Goal: Find specific page/section: Find specific page/section

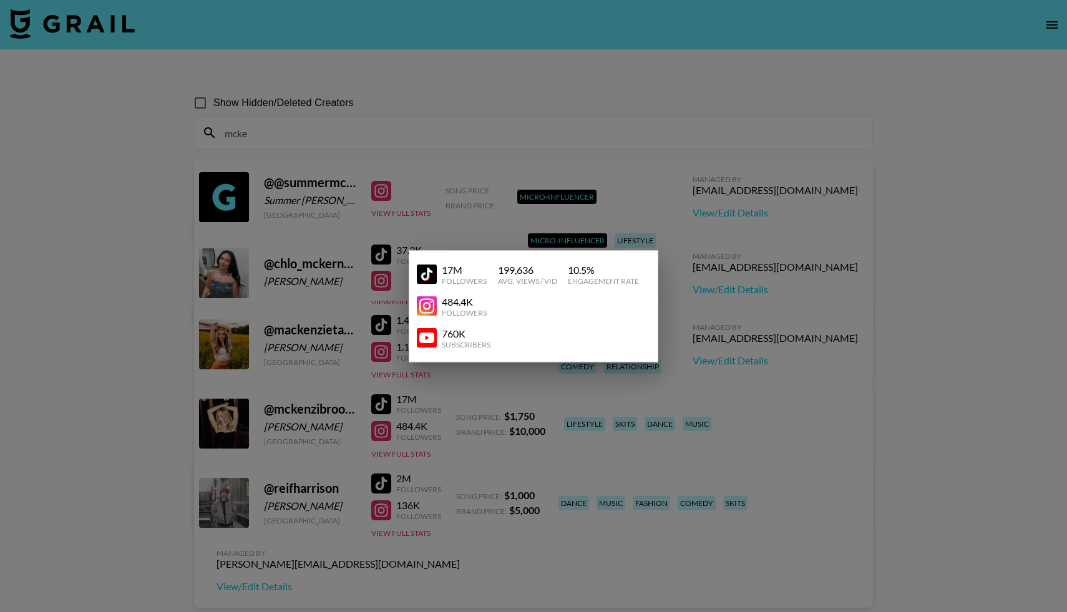
click at [682, 92] on div at bounding box center [533, 306] width 1067 height 612
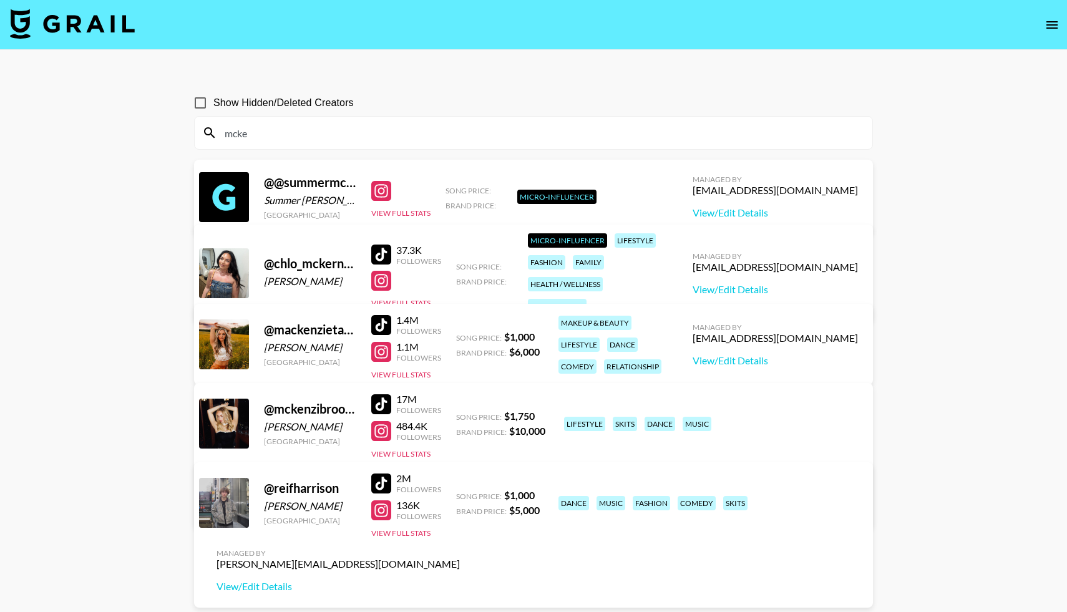
click at [1052, 13] on button "open drawer" at bounding box center [1052, 24] width 25 height 25
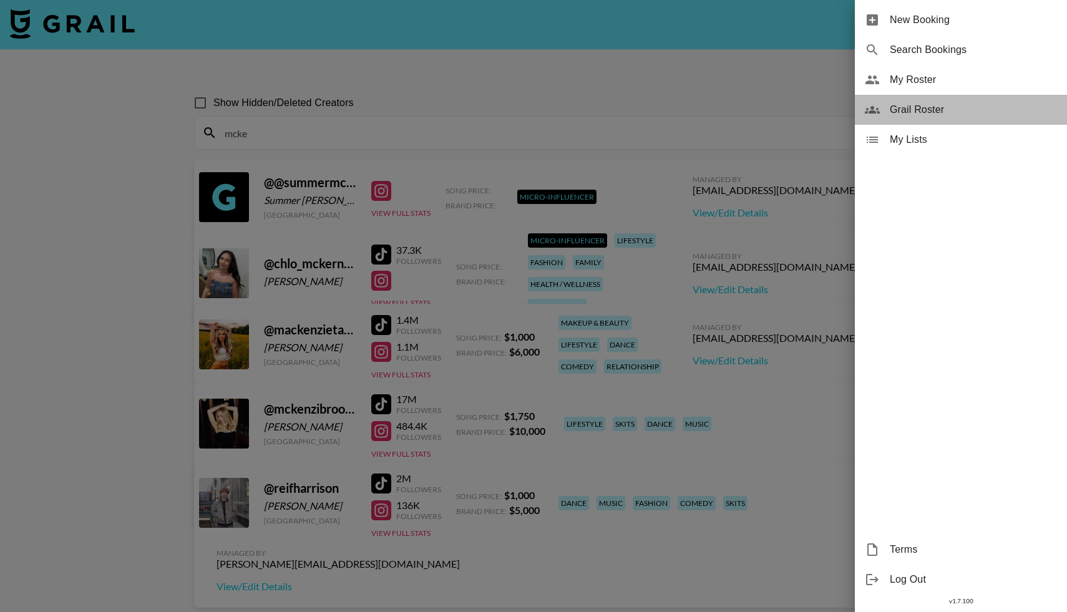
click at [888, 103] on div "Grail Roster" at bounding box center [961, 110] width 212 height 30
click at [268, 133] on div at bounding box center [533, 306] width 1067 height 612
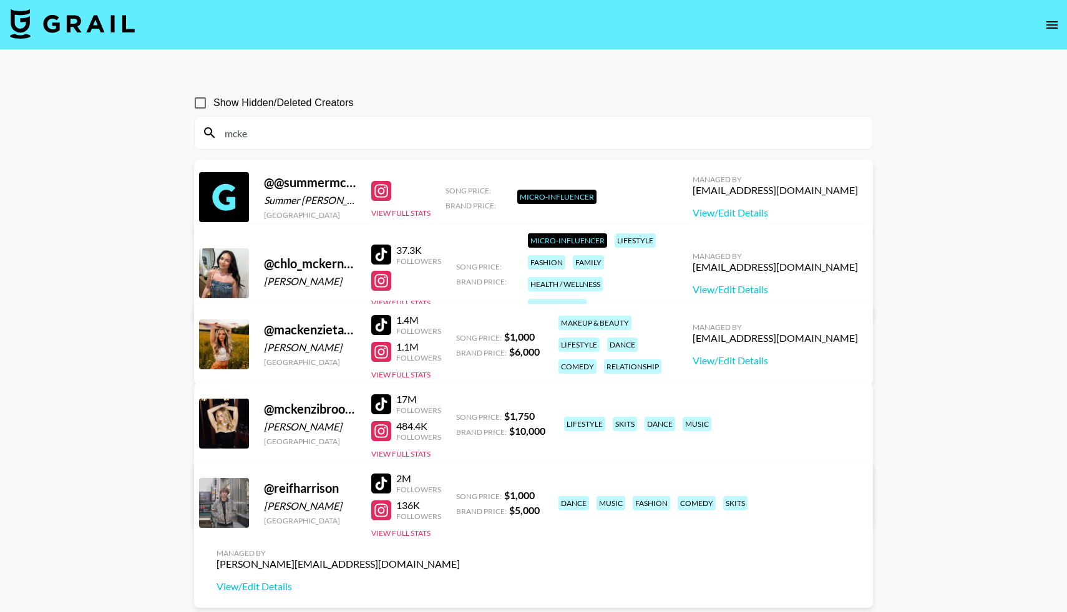
click at [262, 137] on input "mcke" at bounding box center [541, 133] width 648 height 20
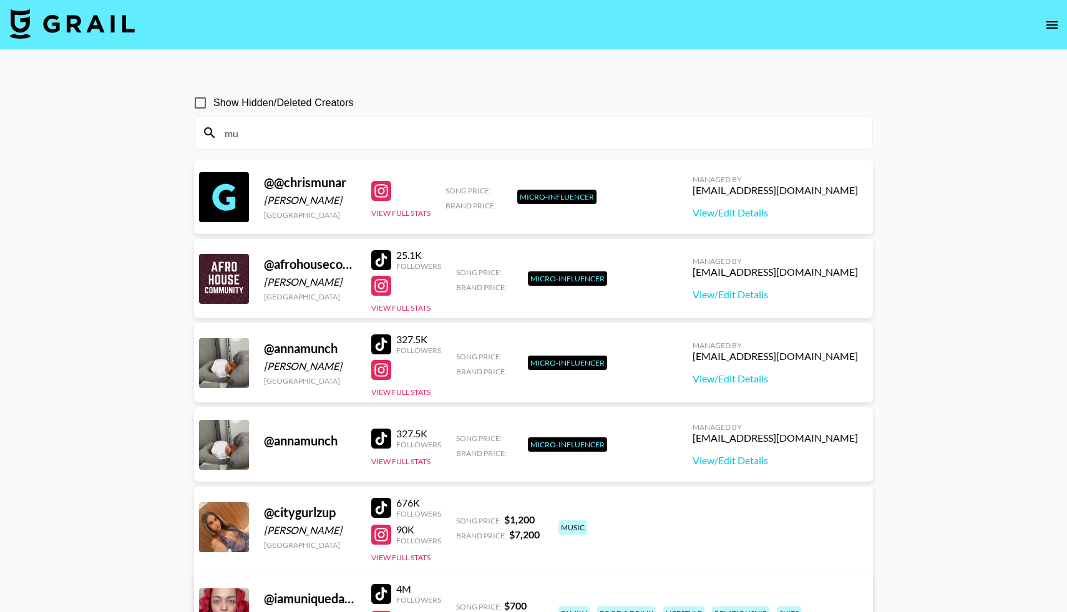
type input "m"
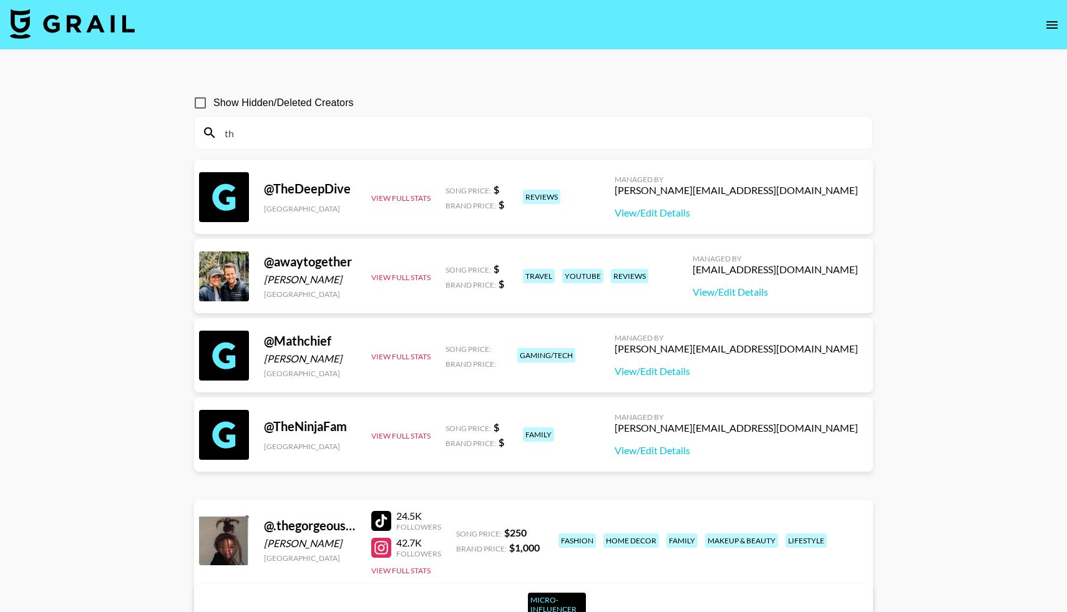
type input "t"
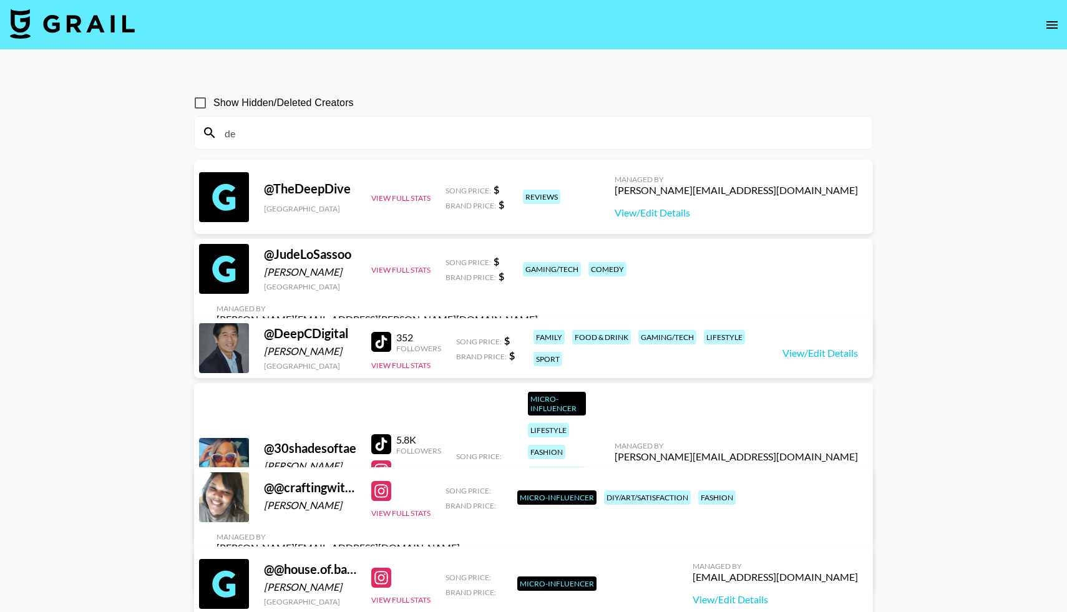
type input "d"
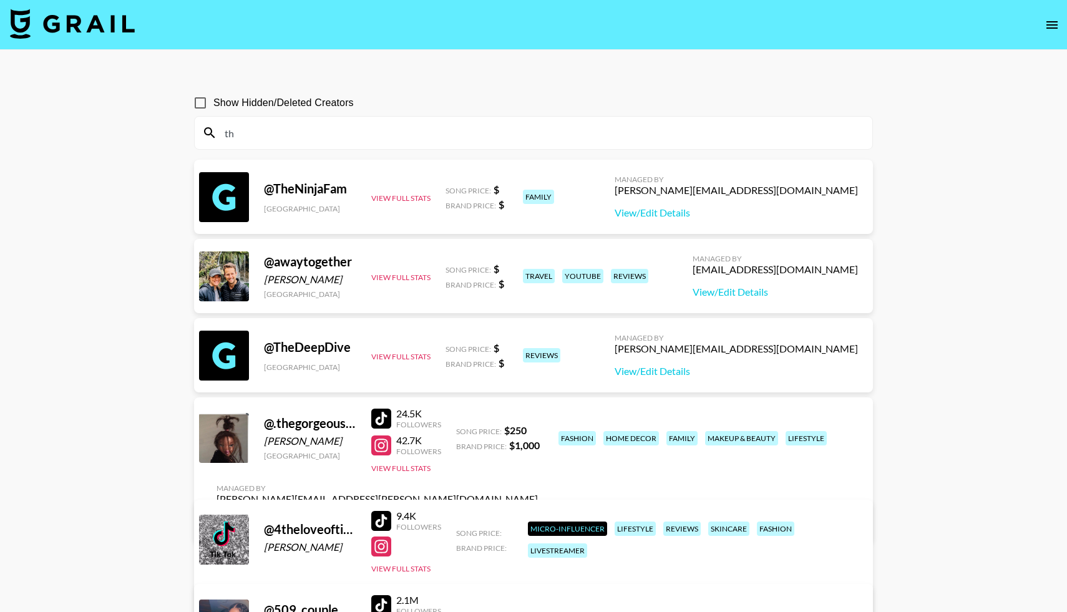
type input "t"
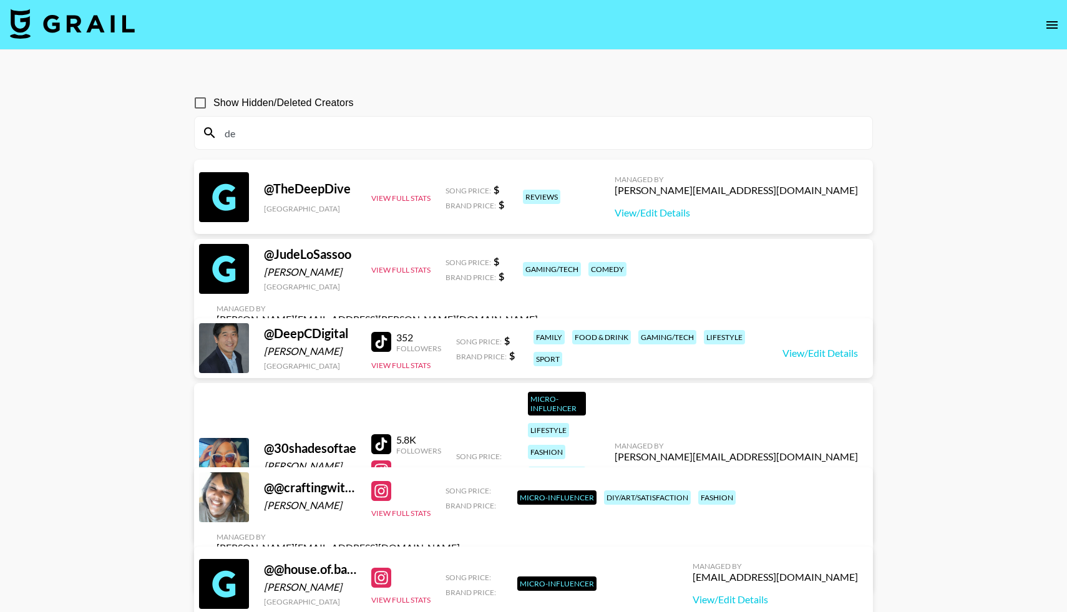
type input "d"
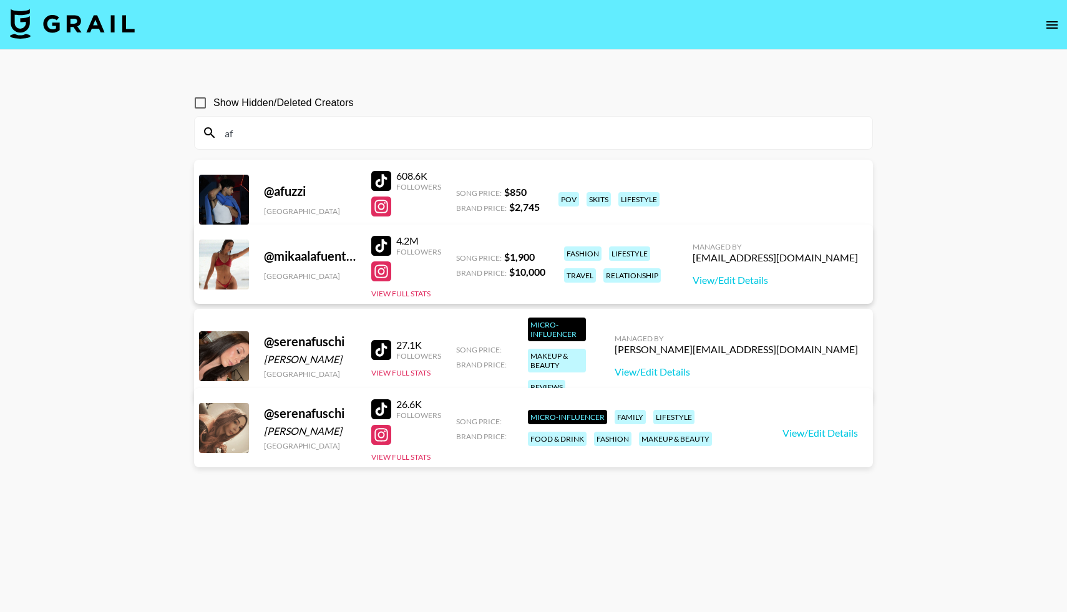
type input "a"
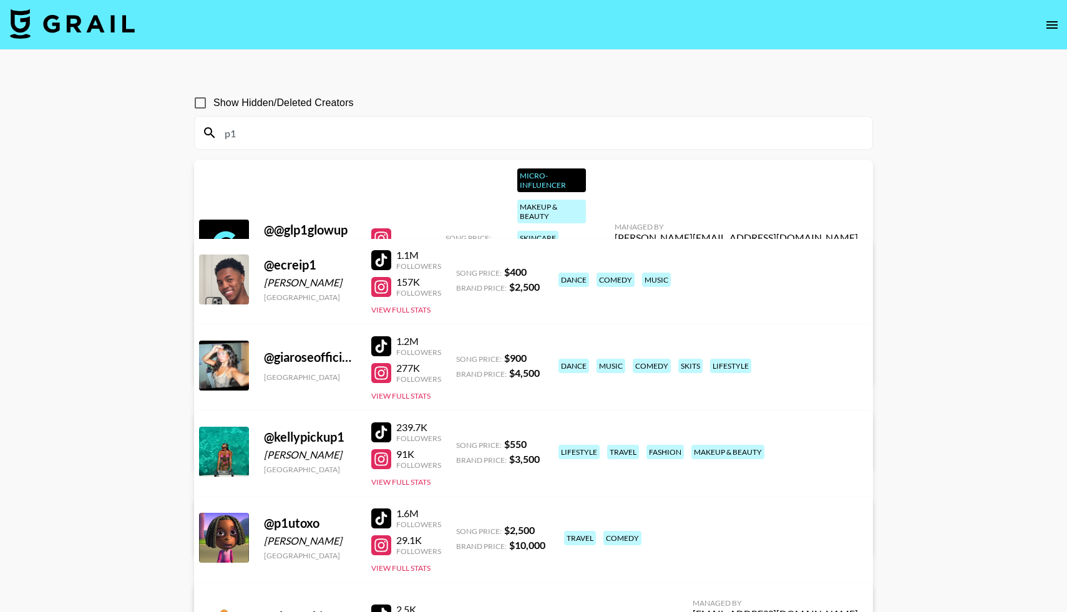
type input "p"
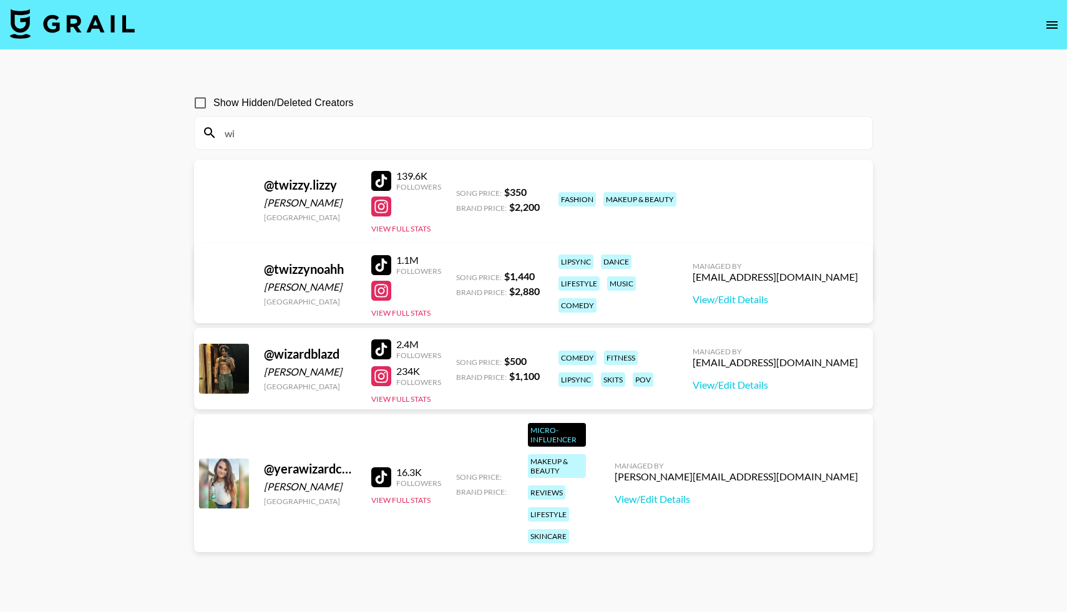
type input "w"
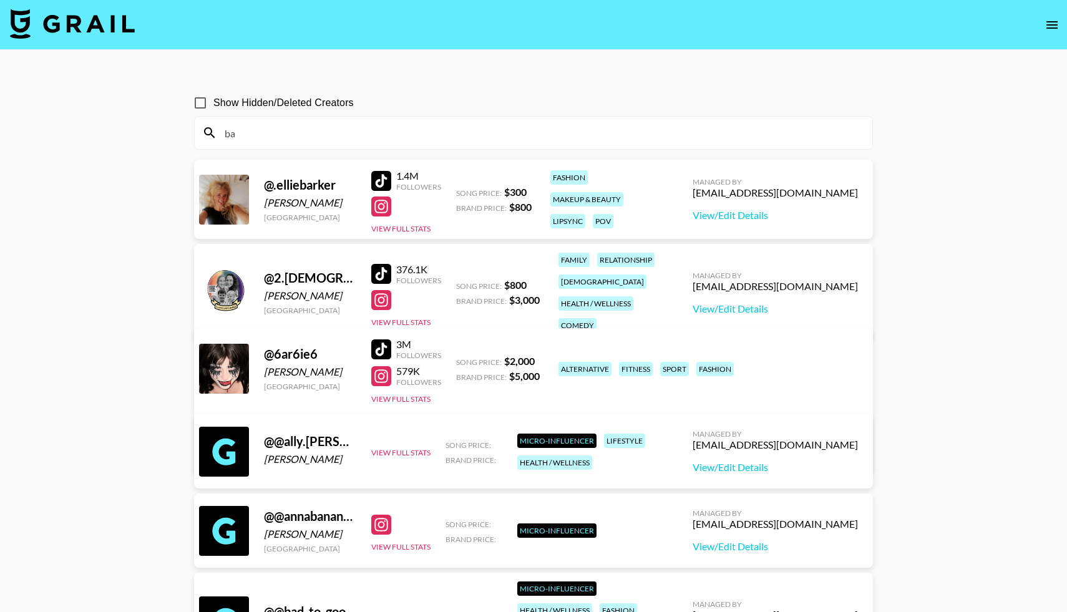
type input "b"
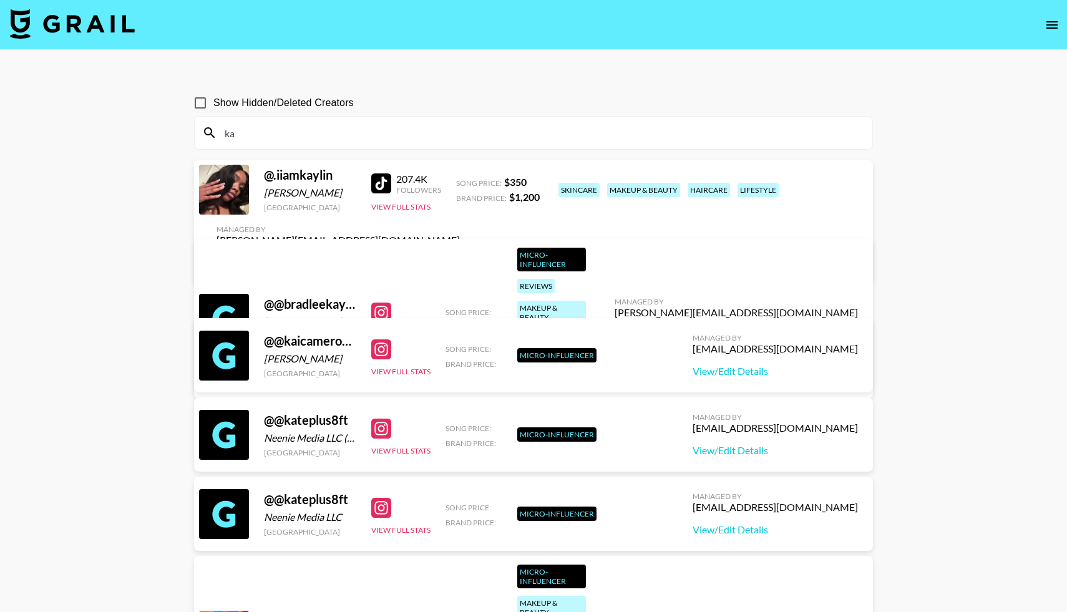
type input "k"
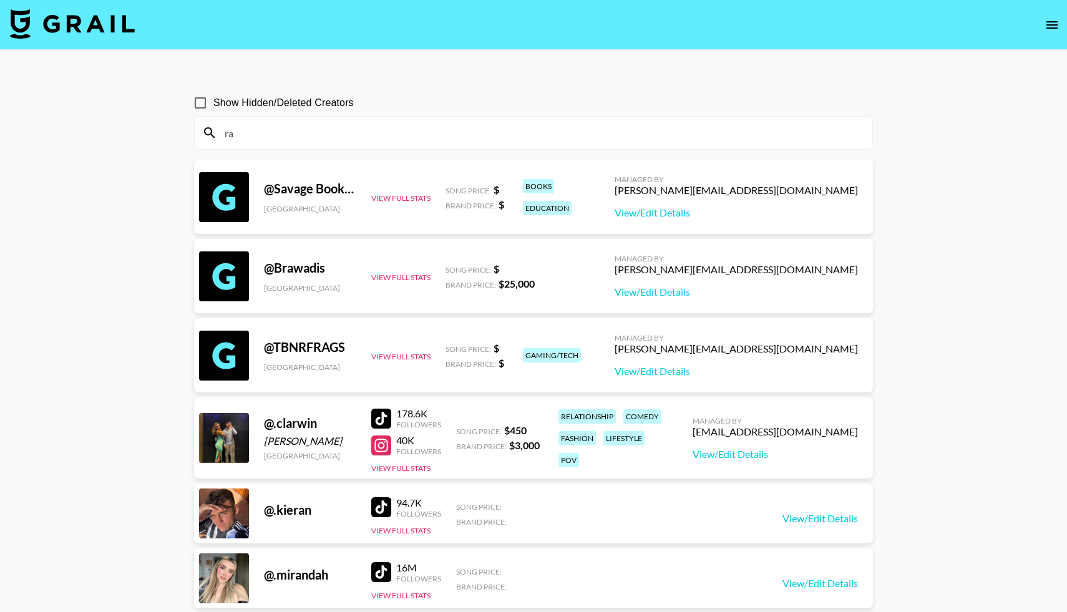
type input "r"
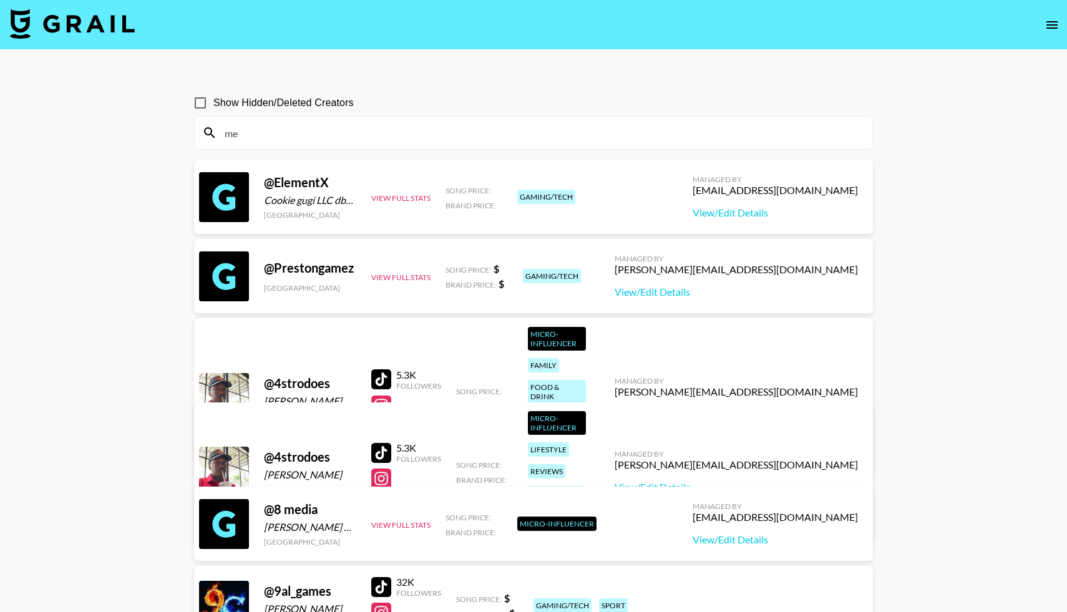
type input "m"
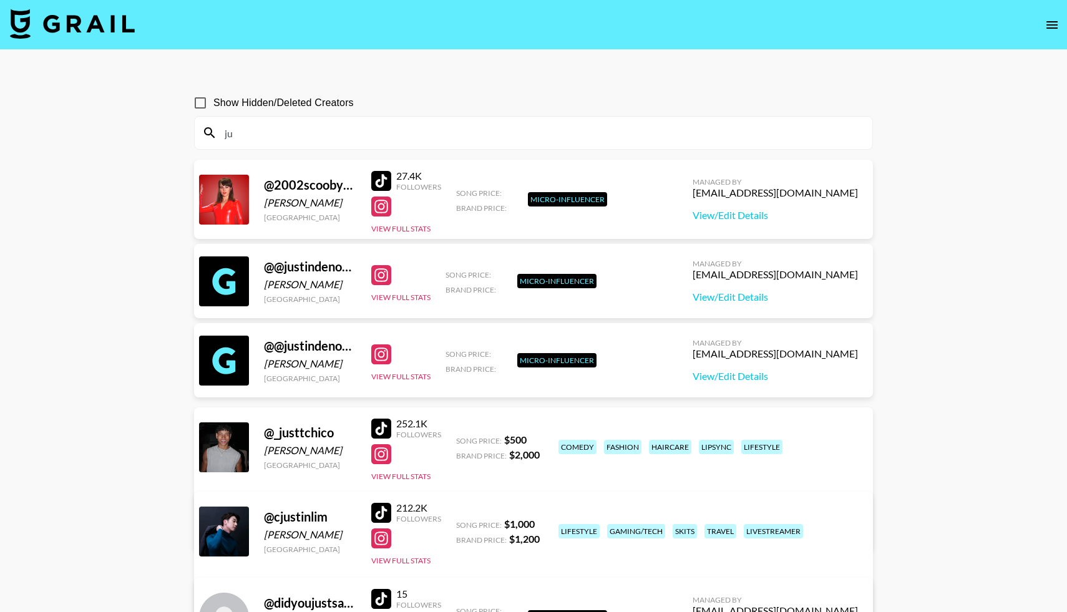
type input "j"
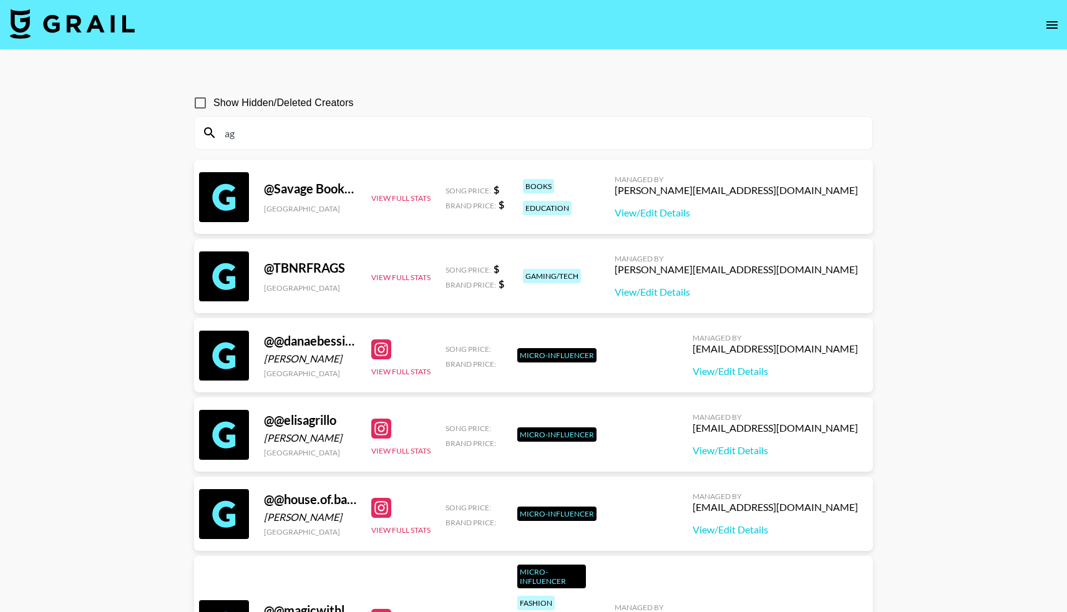
type input "a"
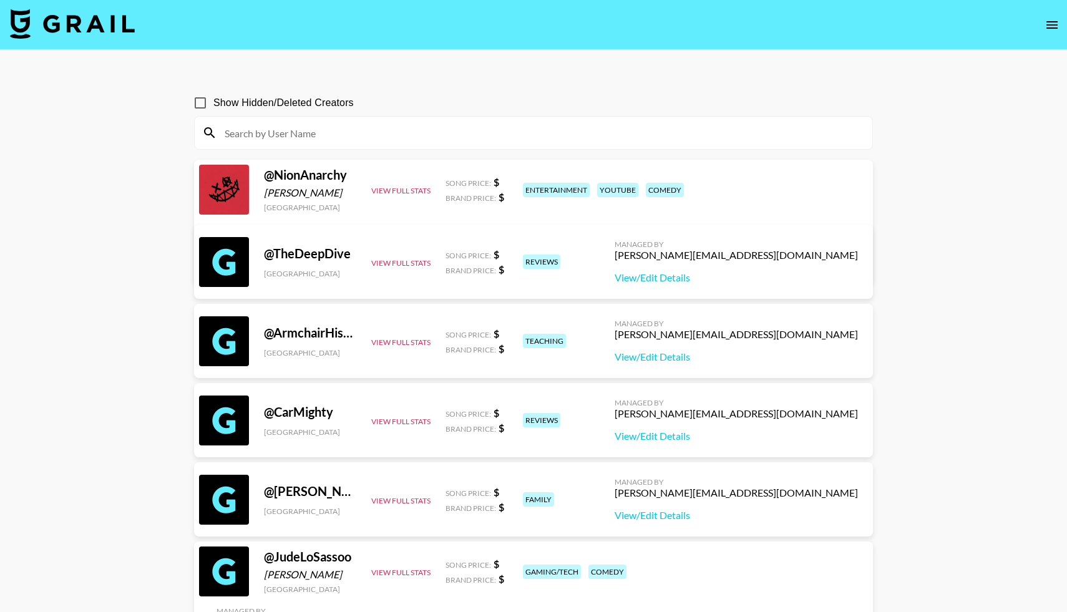
click at [91, 31] on img at bounding box center [72, 24] width 125 height 30
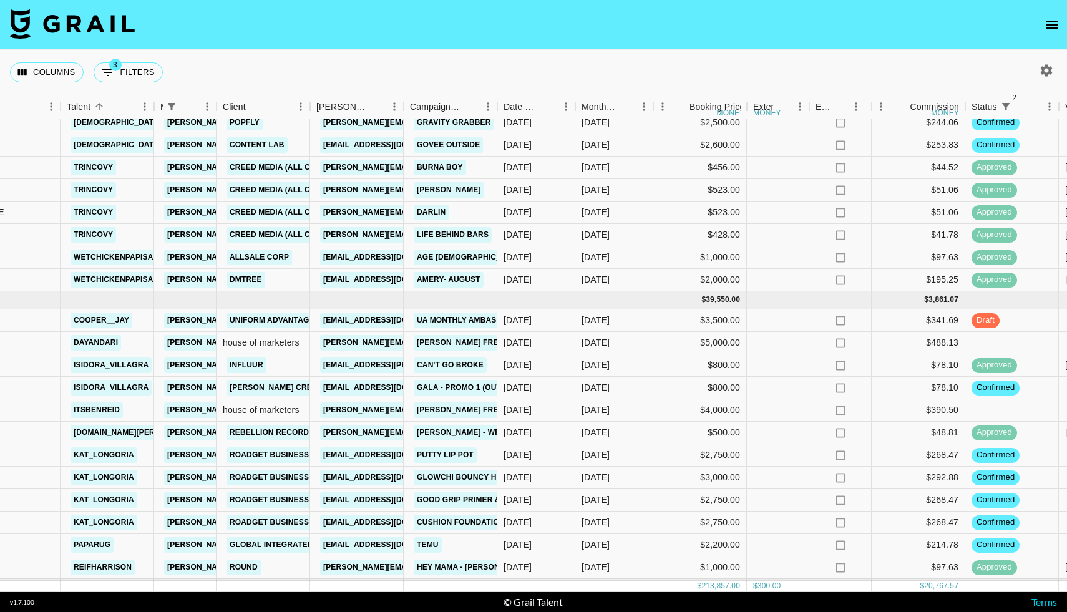
scroll to position [1608, 198]
